Goal: Task Accomplishment & Management: Use online tool/utility

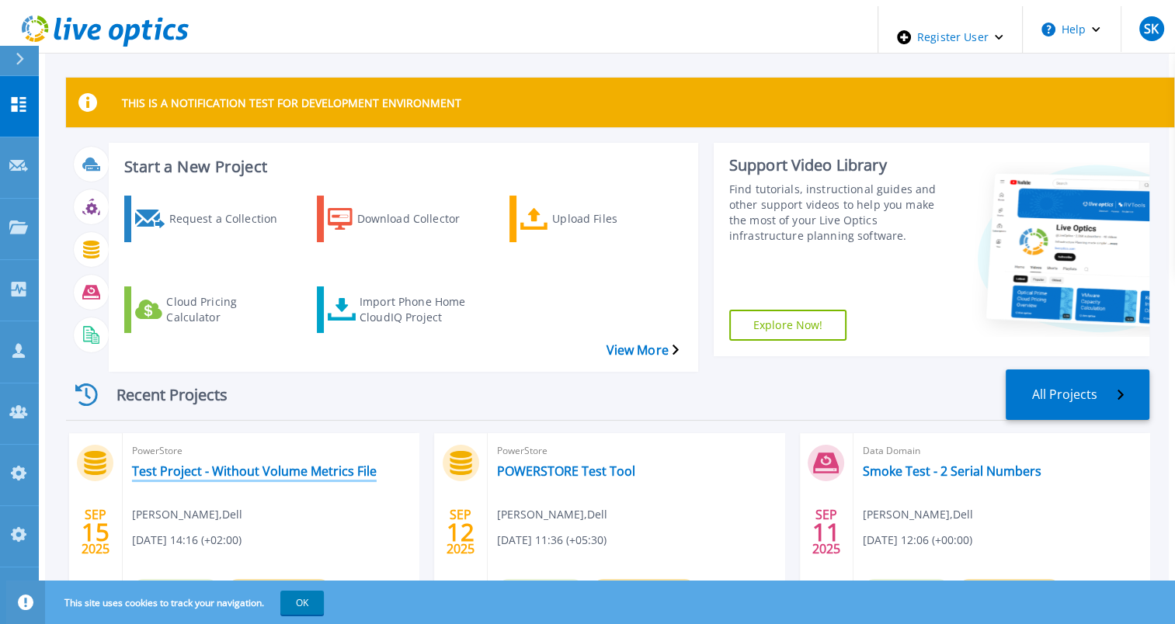
click at [285, 464] on link "Test Project - Without Volume Metrics File" at bounding box center [254, 472] width 245 height 16
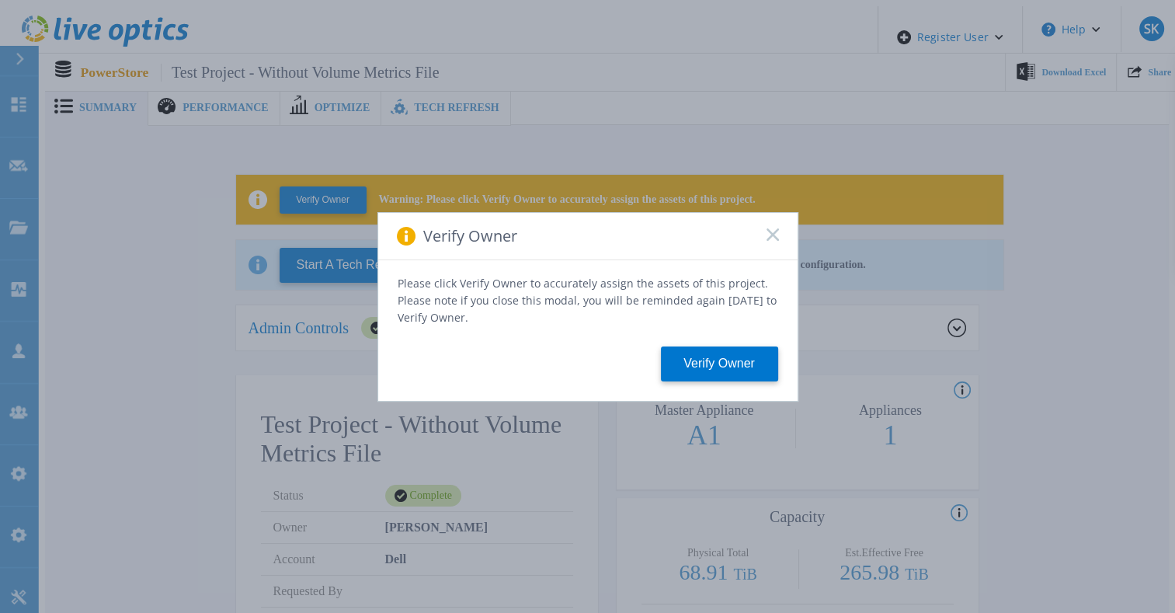
click at [770, 237] on rect at bounding box center [772, 234] width 13 height 13
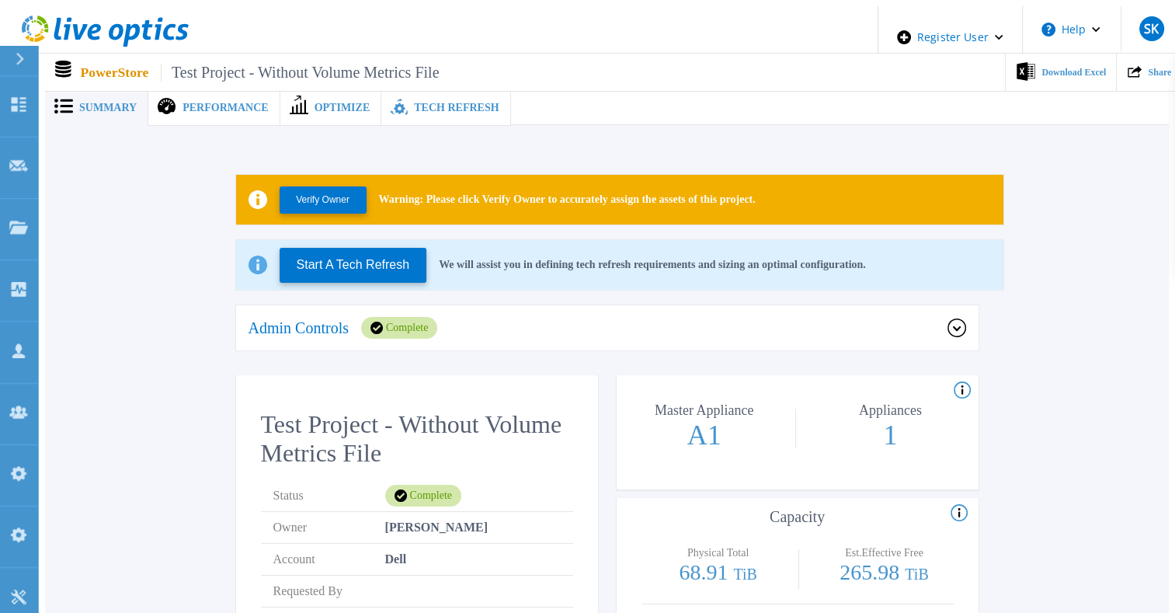
click at [444, 105] on span "Tech Refresh" at bounding box center [456, 108] width 85 height 11
click at [414, 103] on span "Tech Refresh" at bounding box center [456, 108] width 85 height 11
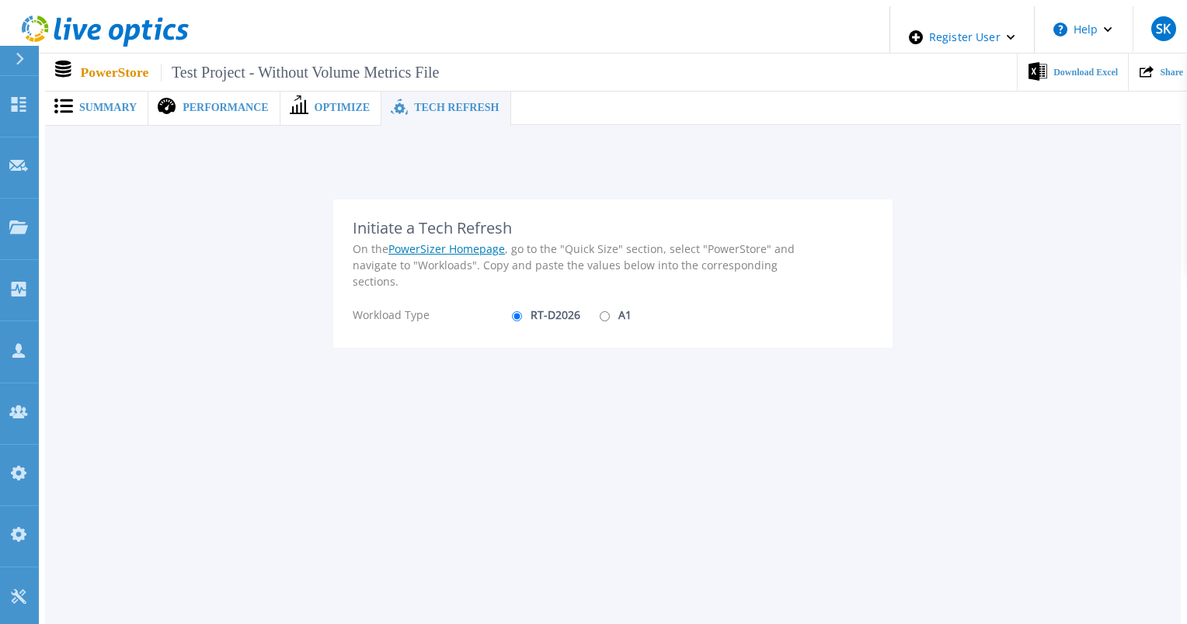
click at [600, 311] on input "A1" at bounding box center [605, 316] width 10 height 10
radio input "true"
click at [513, 311] on input "RT-D2026" at bounding box center [517, 316] width 10 height 10
radio input "true"
radio input "false"
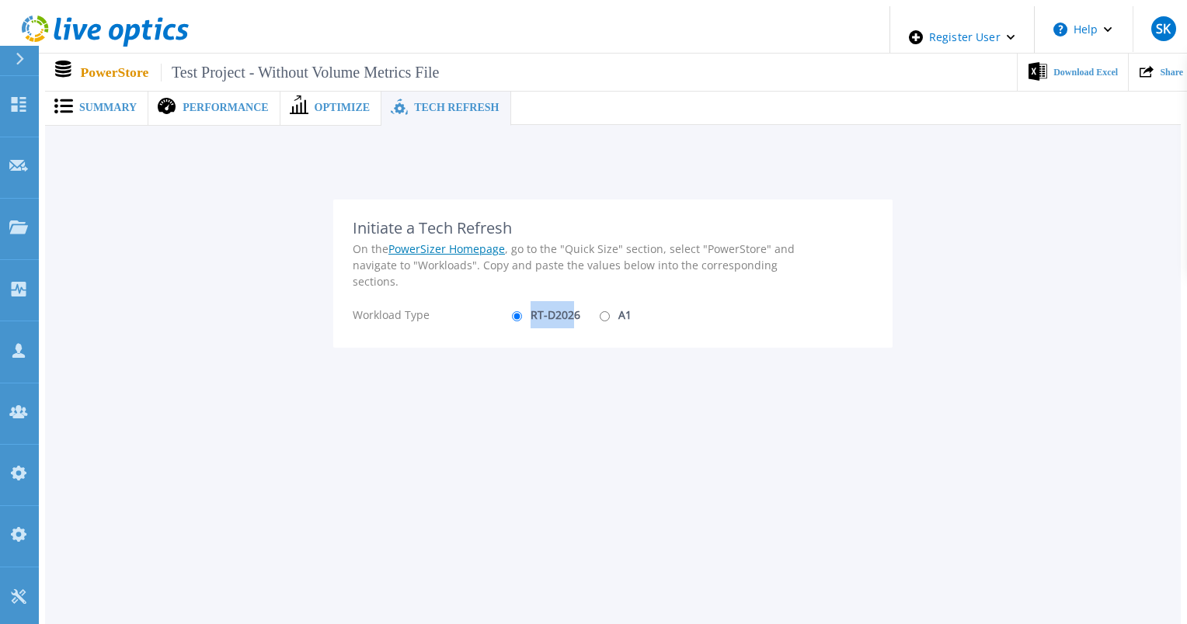
drag, startPoint x: 523, startPoint y: 311, endPoint x: 564, endPoint y: 311, distance: 40.4
click at [564, 311] on label "RT-D2026" at bounding box center [544, 314] width 72 height 27
click at [567, 308] on label "RT-D2026" at bounding box center [544, 314] width 72 height 27
click at [522, 311] on input "RT-D2026" at bounding box center [517, 316] width 10 height 10
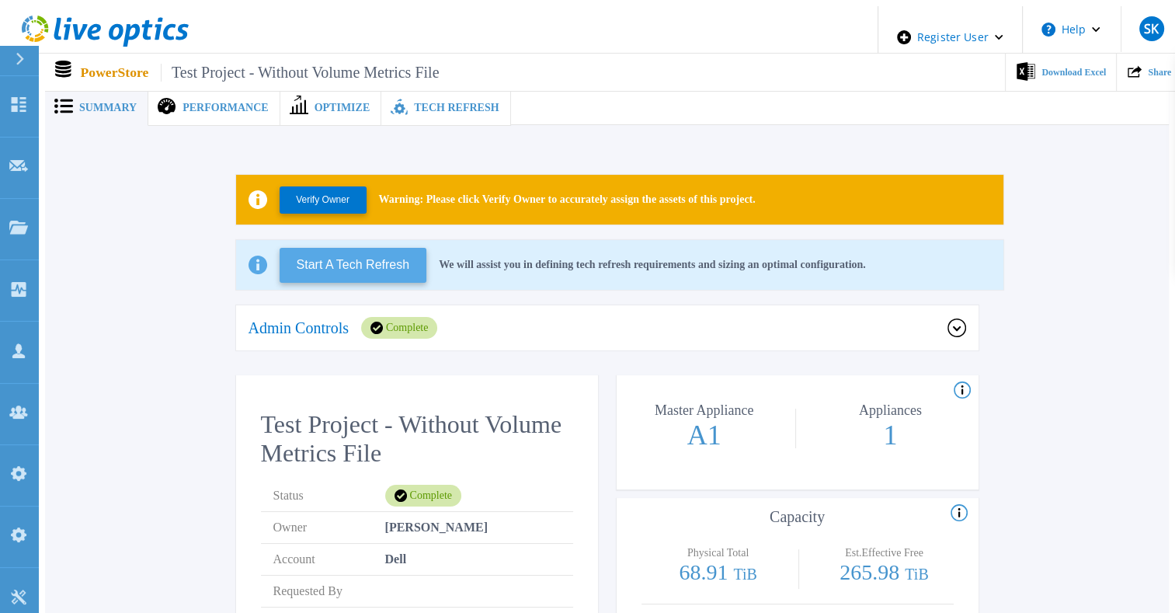
click at [355, 248] on button "Start A Tech Refresh" at bounding box center [354, 265] width 148 height 35
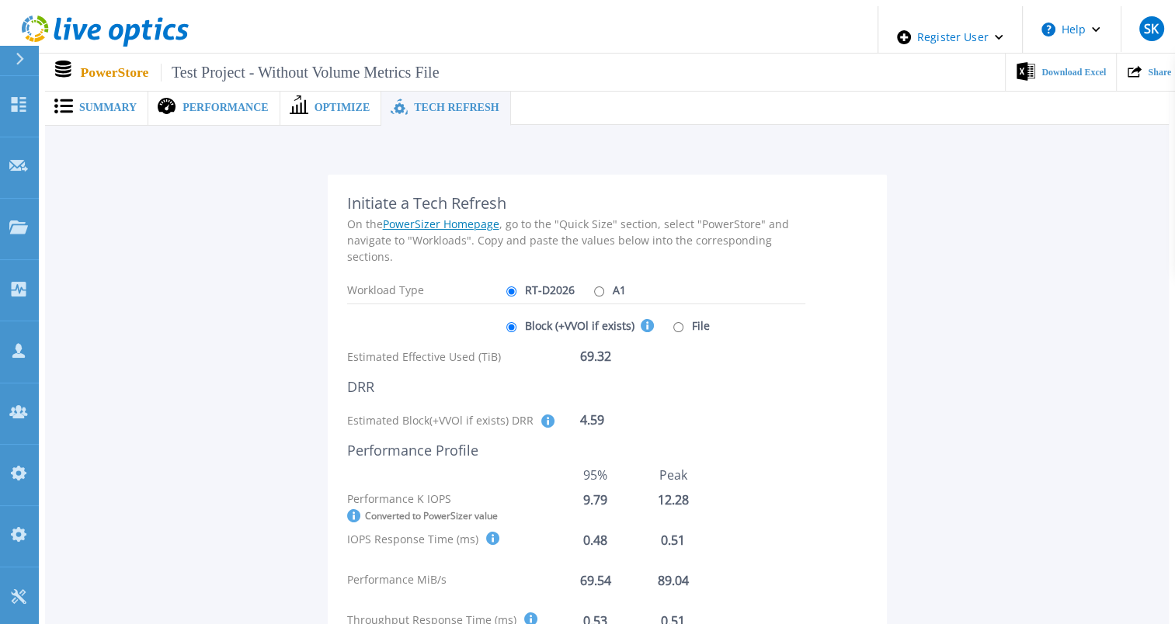
scroll to position [78, 0]
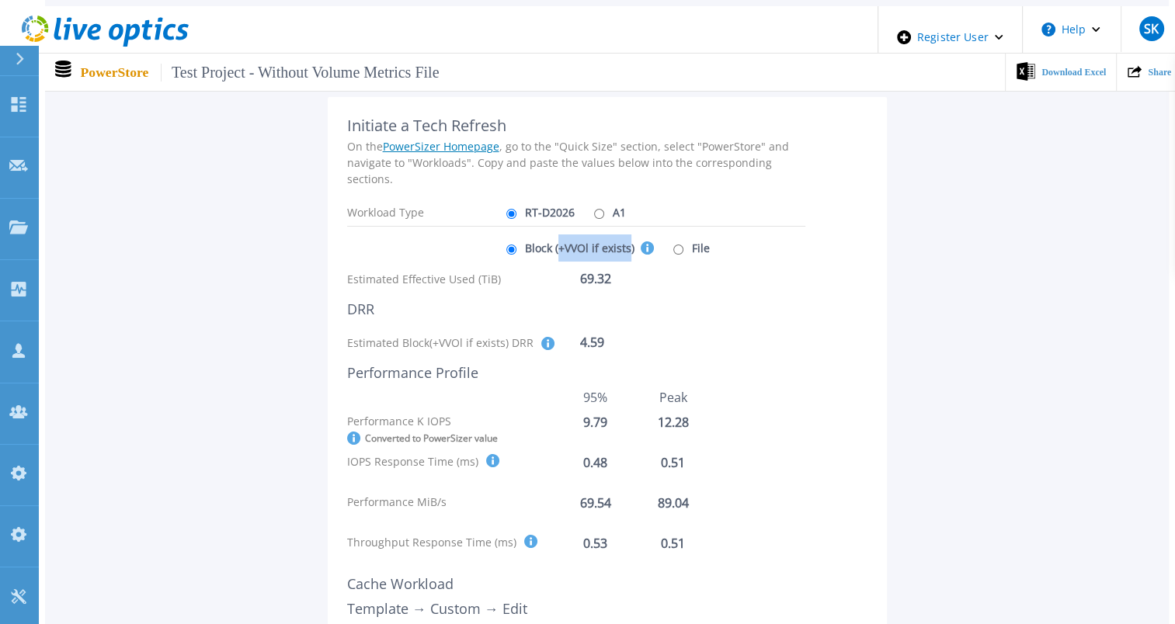
drag, startPoint x: 553, startPoint y: 238, endPoint x: 623, endPoint y: 245, distance: 70.3
click at [623, 245] on label "Block (+VVOl if exists) This selection covers the Effective Capacity, DRR and p…" at bounding box center [578, 248] width 151 height 27
click at [845, 300] on div "Initiate a Tech Refresh On the PowerSizer Homepage , go to the "Quick Size" sec…" at bounding box center [607, 460] width 559 height 726
click at [594, 209] on input "A1" at bounding box center [599, 214] width 10 height 10
radio input "true"
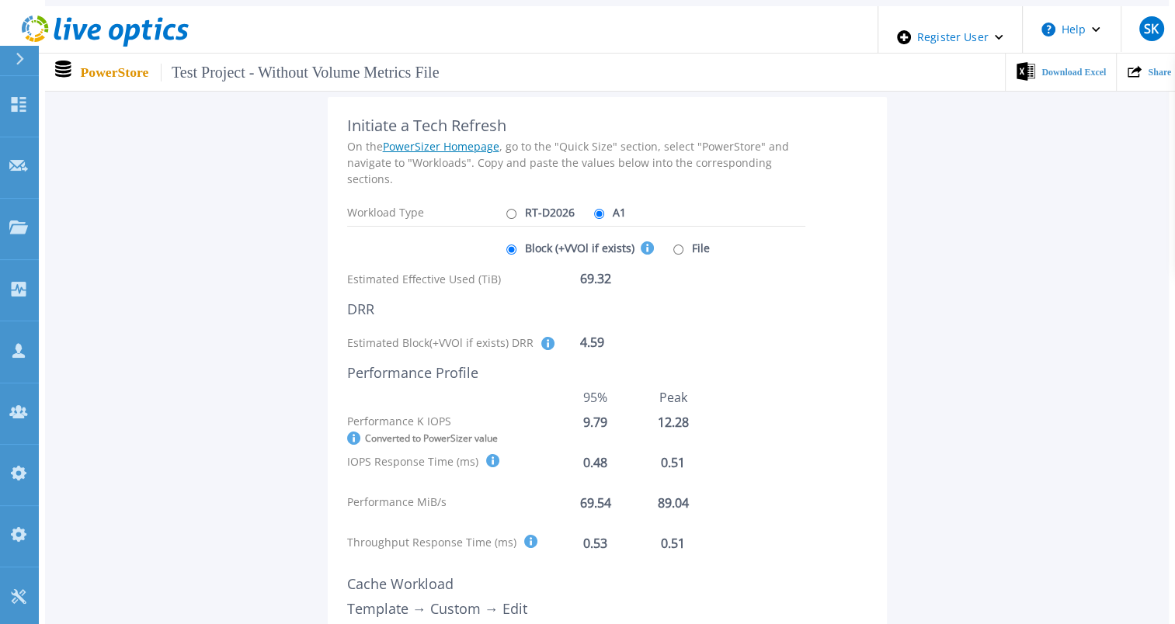
click at [507, 209] on input "RT-D2026" at bounding box center [511, 214] width 10 height 10
radio input "true"
click at [594, 209] on input "A1" at bounding box center [599, 214] width 10 height 10
radio input "true"
click at [507, 209] on input "RT-D2026" at bounding box center [511, 214] width 10 height 10
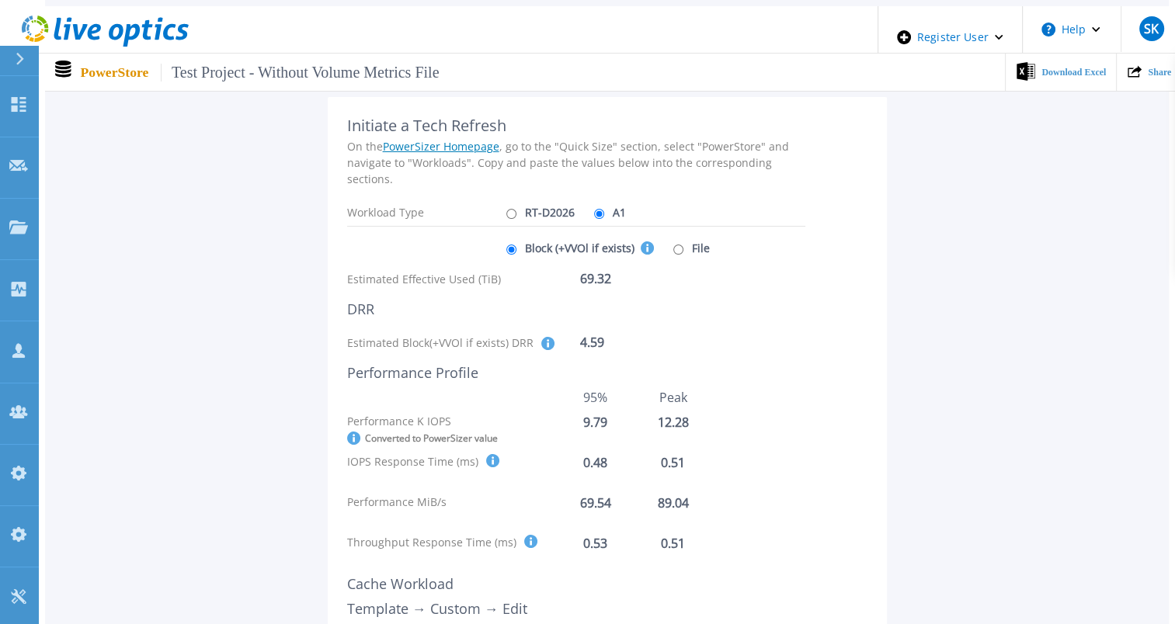
radio input "true"
click at [594, 209] on input "A1" at bounding box center [599, 214] width 10 height 10
radio input "true"
radio input "false"
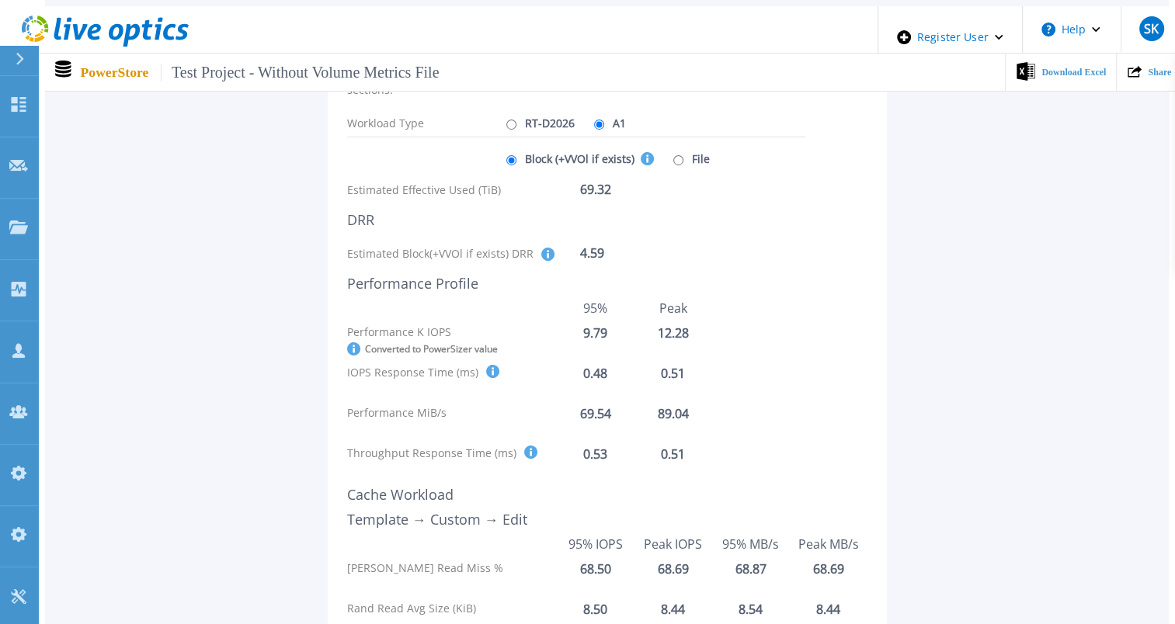
scroll to position [244, 0]
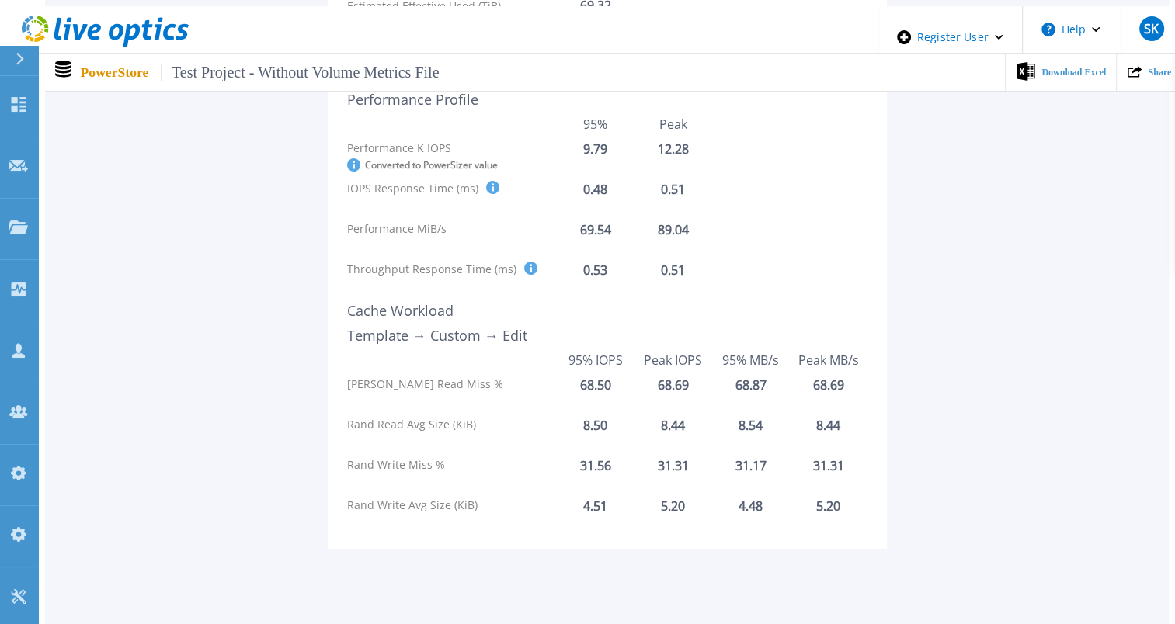
click at [589, 506] on div "Initiate a Tech Refresh On the PowerSizer Homepage , go to the "Quick Size" sec…" at bounding box center [607, 180] width 1124 height 812
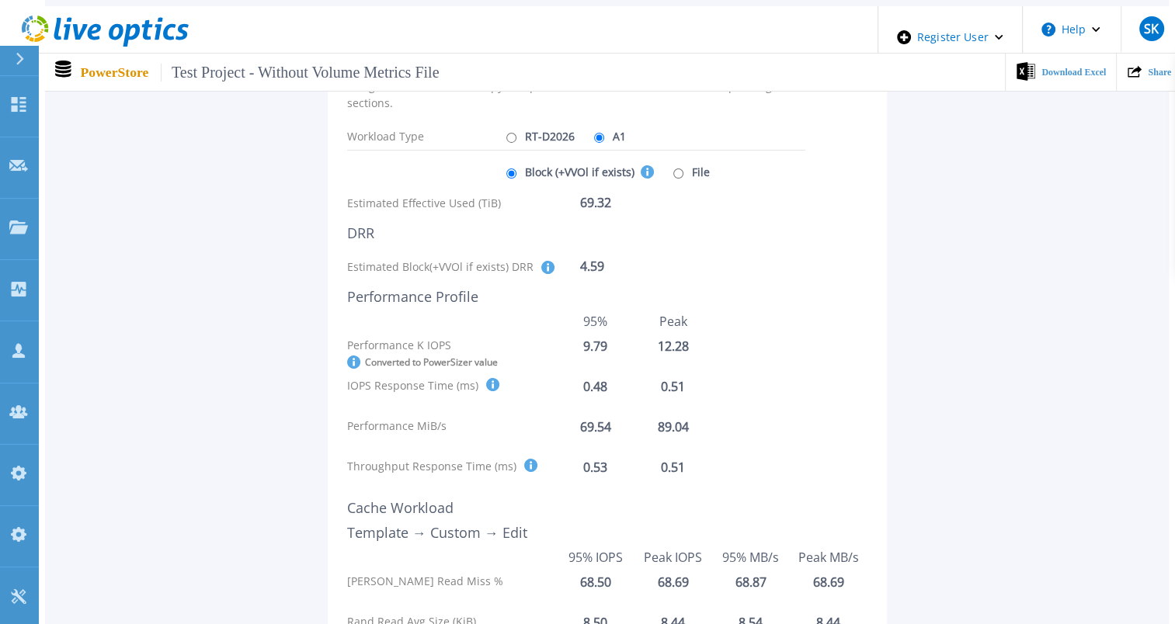
scroll to position [76, 0]
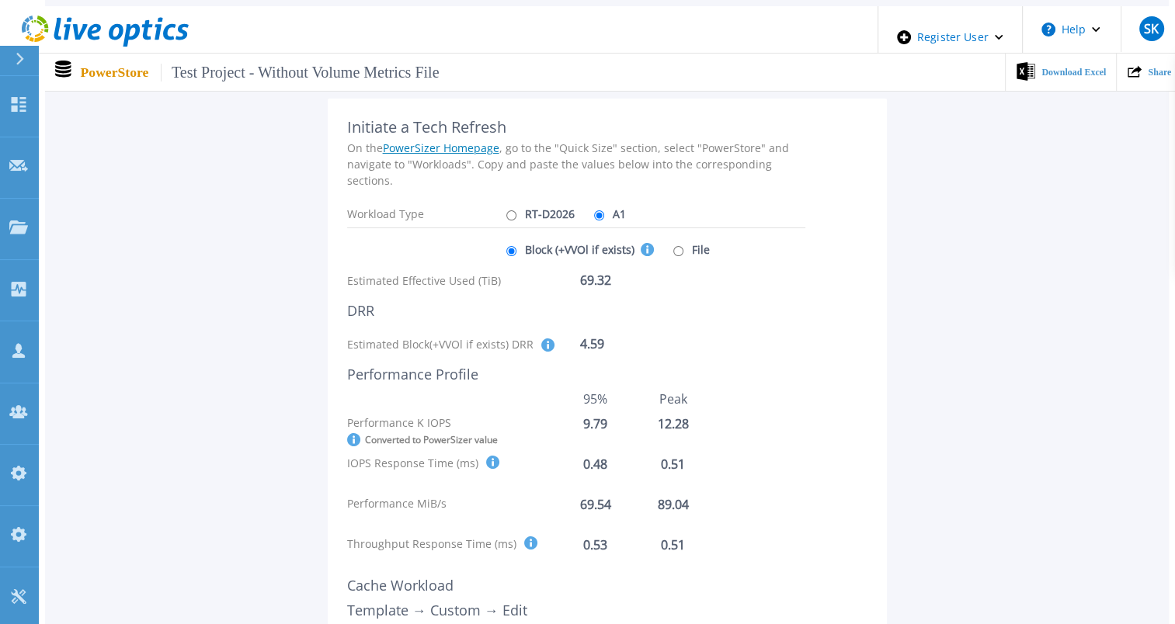
click at [641, 244] on icon at bounding box center [647, 249] width 13 height 13
click at [516, 246] on input "Block (+VVOl if exists) This selection covers the Effective Capacity, DRR and p…" at bounding box center [511, 251] width 10 height 10
click at [776, 200] on icon at bounding box center [780, 204] width 8 height 8
click at [516, 246] on input "Block (+VVOl if exists) This selection covers the Effective Capacity, DRR and p…" at bounding box center [511, 251] width 10 height 10
click at [673, 246] on input "File" at bounding box center [678, 251] width 10 height 10
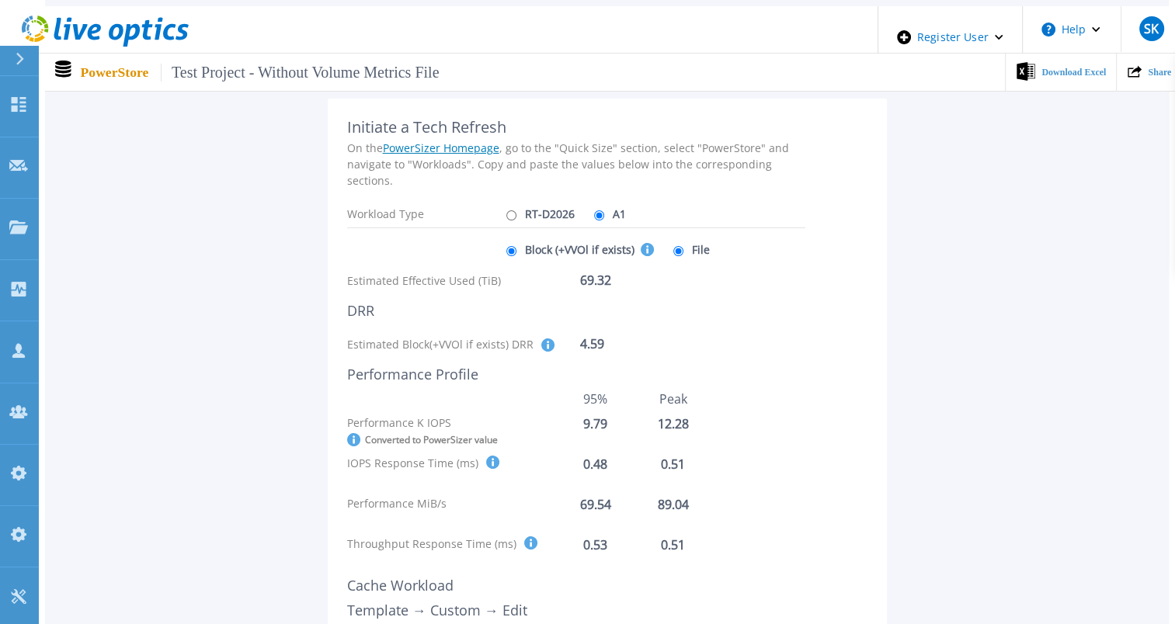
radio input "true"
click at [510, 246] on input "Block (+VVOl if exists) This selection covers the Effective Capacity, DRR and p…" at bounding box center [511, 251] width 10 height 10
radio input "true"
click at [673, 246] on input "File" at bounding box center [678, 251] width 10 height 10
radio input "true"
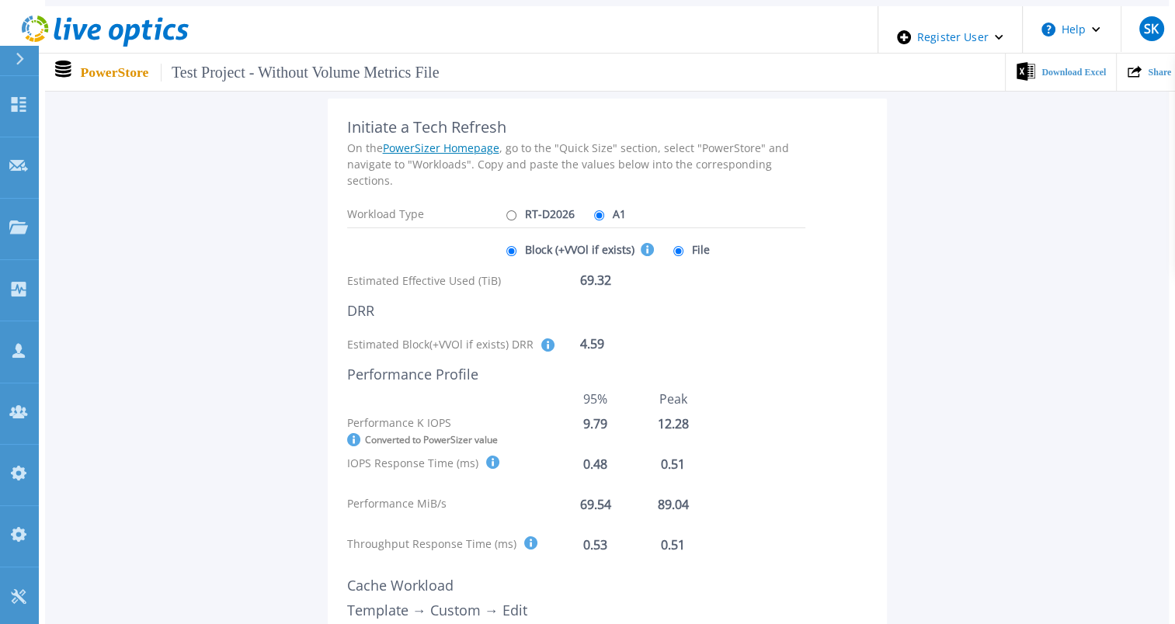
radio input "false"
click at [506, 210] on input "RT-D2026" at bounding box center [511, 215] width 10 height 10
radio input "true"
radio input "false"
click at [510, 246] on input "Block (+VVOl if exists) This selection covers the Effective Capacity, DRR and p…" at bounding box center [511, 251] width 10 height 10
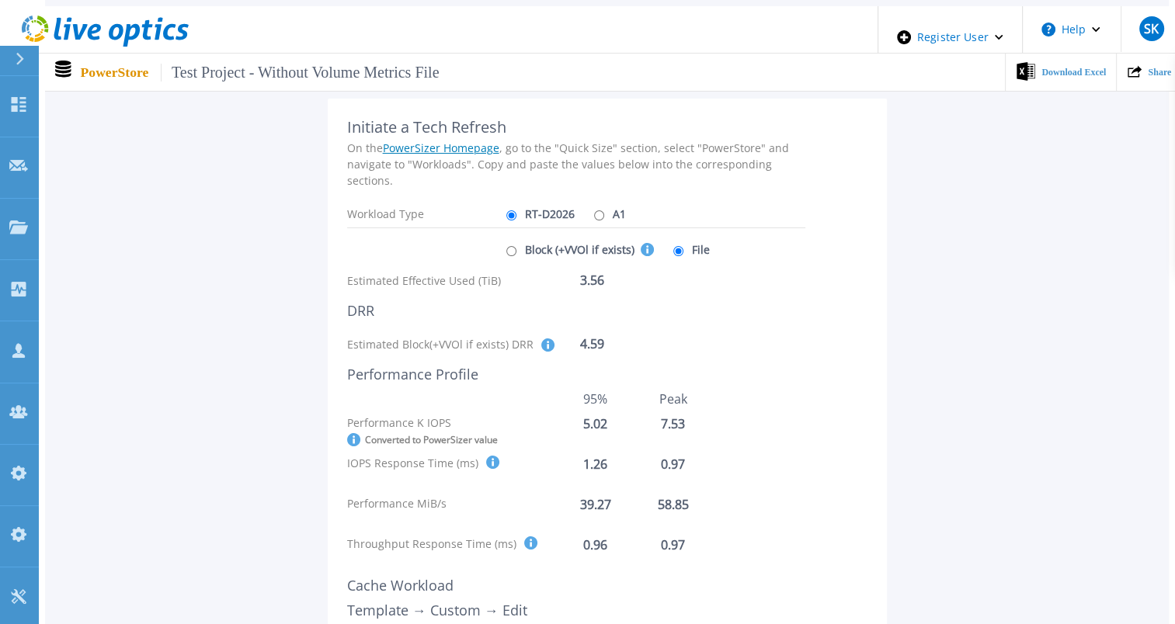
radio input "true"
radio input "false"
click at [594, 210] on input "A1" at bounding box center [599, 215] width 10 height 10
radio input "true"
click at [506, 210] on input "RT-D2026" at bounding box center [511, 215] width 10 height 10
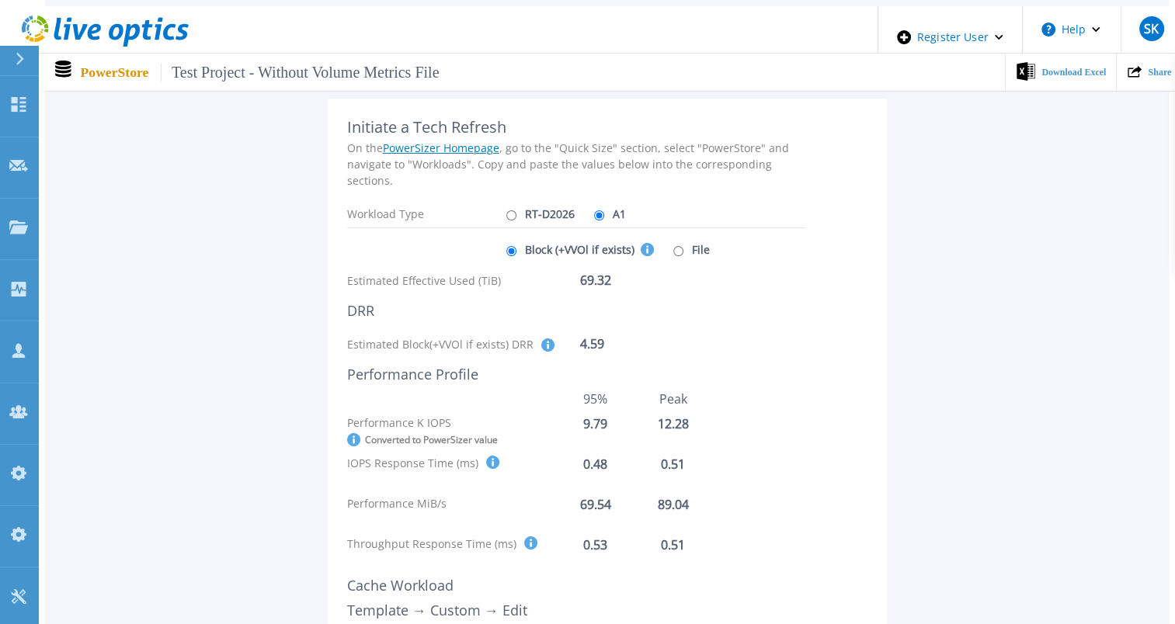
radio input "true"
click at [594, 210] on input "A1" at bounding box center [599, 215] width 10 height 10
radio input "true"
click at [506, 210] on input "RT-D2026" at bounding box center [511, 215] width 10 height 10
radio input "true"
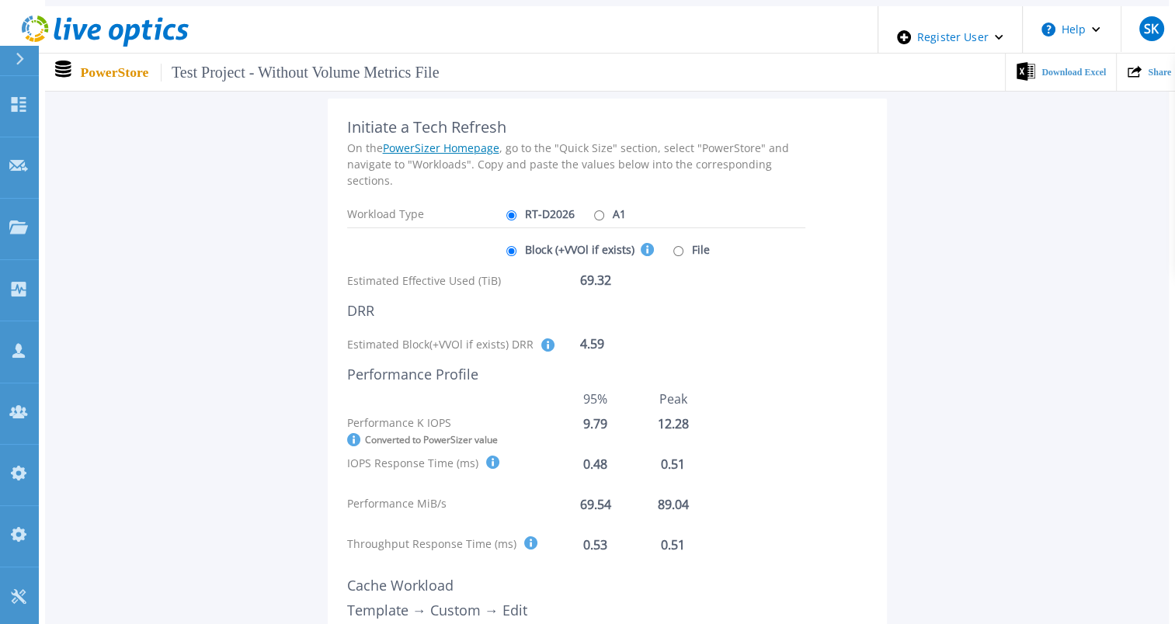
click at [594, 210] on input "A1" at bounding box center [599, 215] width 10 height 10
radio input "true"
radio input "false"
click at [500, 200] on div "Workload Type" at bounding box center [424, 213] width 155 height 27
click at [544, 339] on icon at bounding box center [547, 345] width 13 height 13
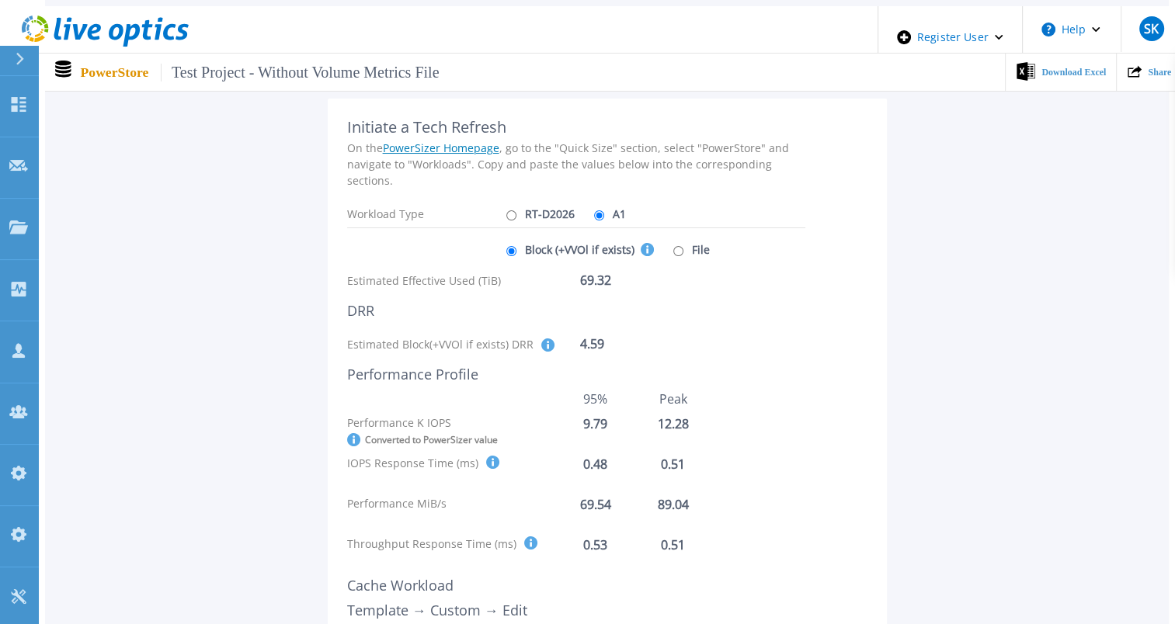
click at [486, 456] on icon at bounding box center [492, 462] width 13 height 13
click at [353, 433] on icon at bounding box center [353, 439] width 13 height 13
click at [384, 434] on div "Converted to PowerSizer value" at bounding box center [452, 439] width 210 height 13
click at [486, 456] on icon at bounding box center [492, 462] width 13 height 13
click at [545, 339] on icon at bounding box center [547, 345] width 13 height 13
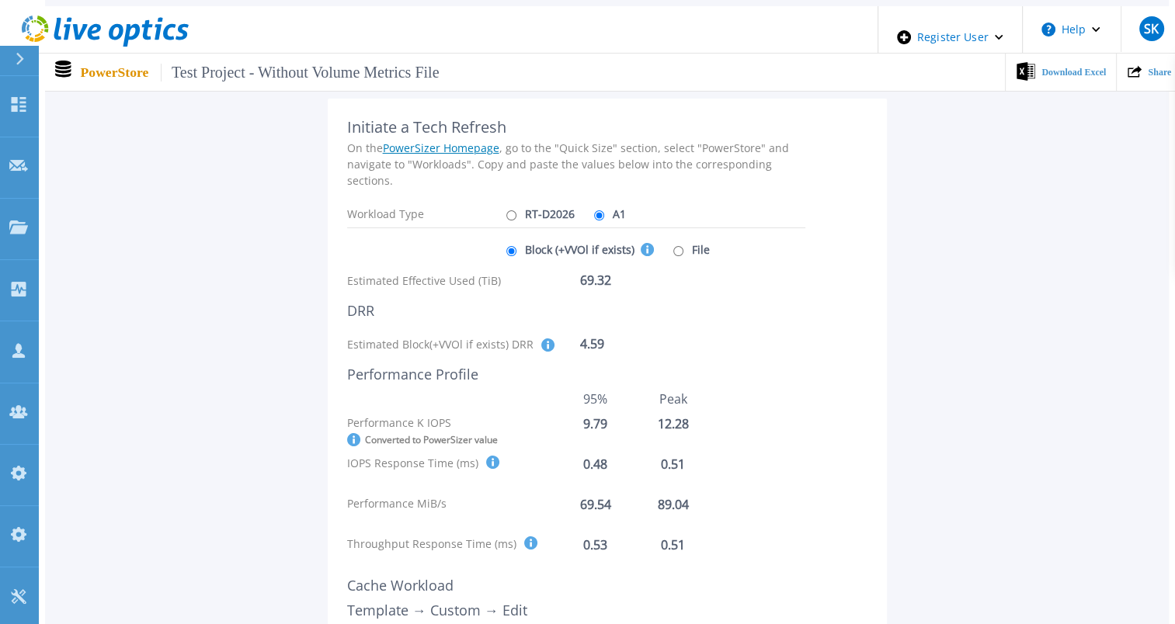
click at [353, 433] on icon at bounding box center [353, 439] width 13 height 13
click at [355, 433] on icon at bounding box center [353, 439] width 13 height 13
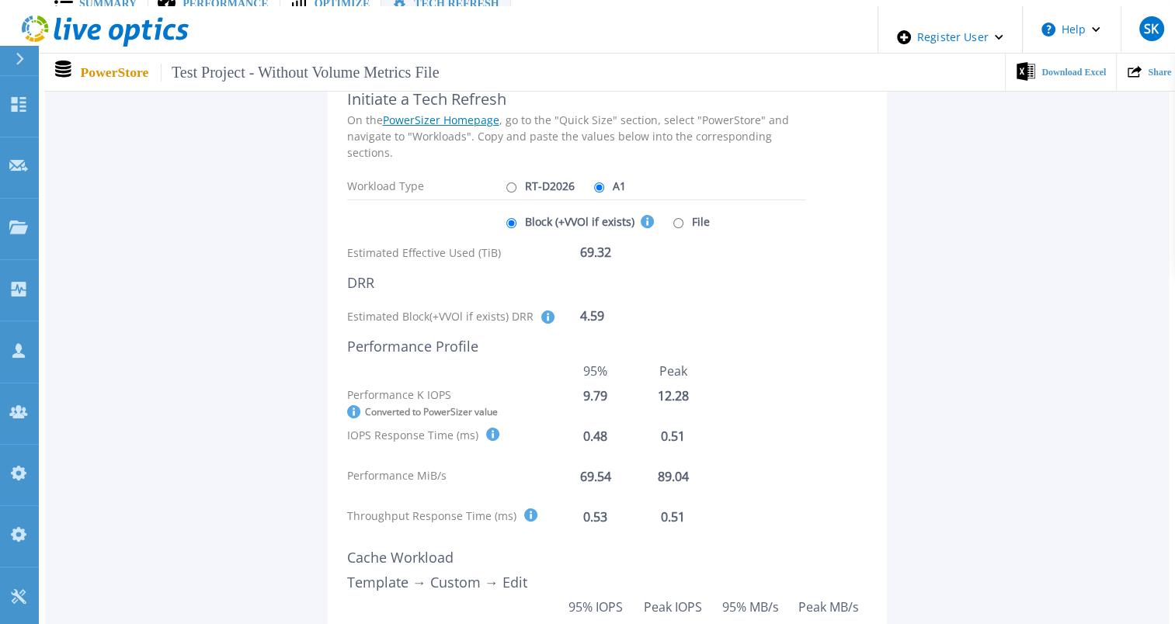
scroll to position [309, 0]
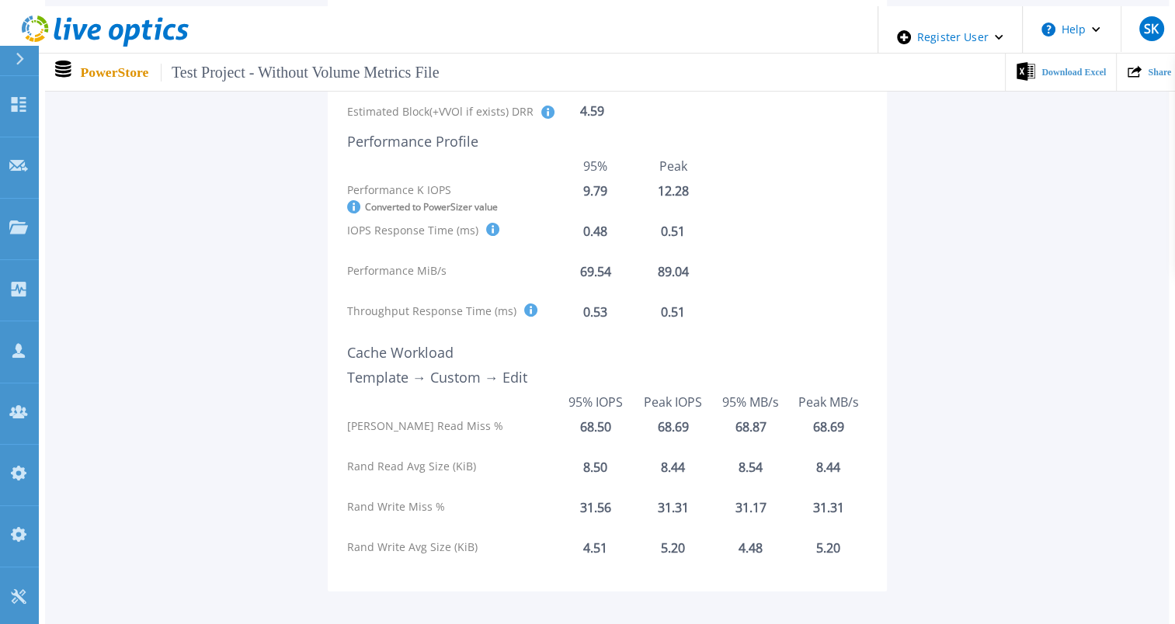
click at [524, 304] on icon at bounding box center [530, 310] width 13 height 13
click at [352, 200] on icon at bounding box center [353, 206] width 13 height 13
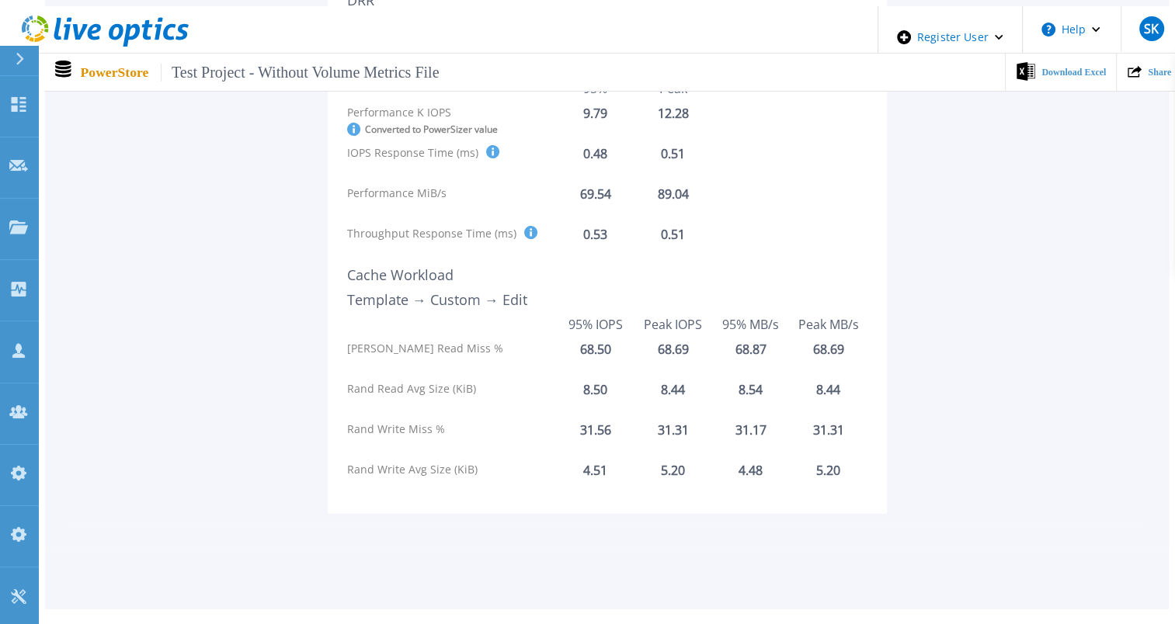
scroll to position [0, 0]
